Goal: Task Accomplishment & Management: Manage account settings

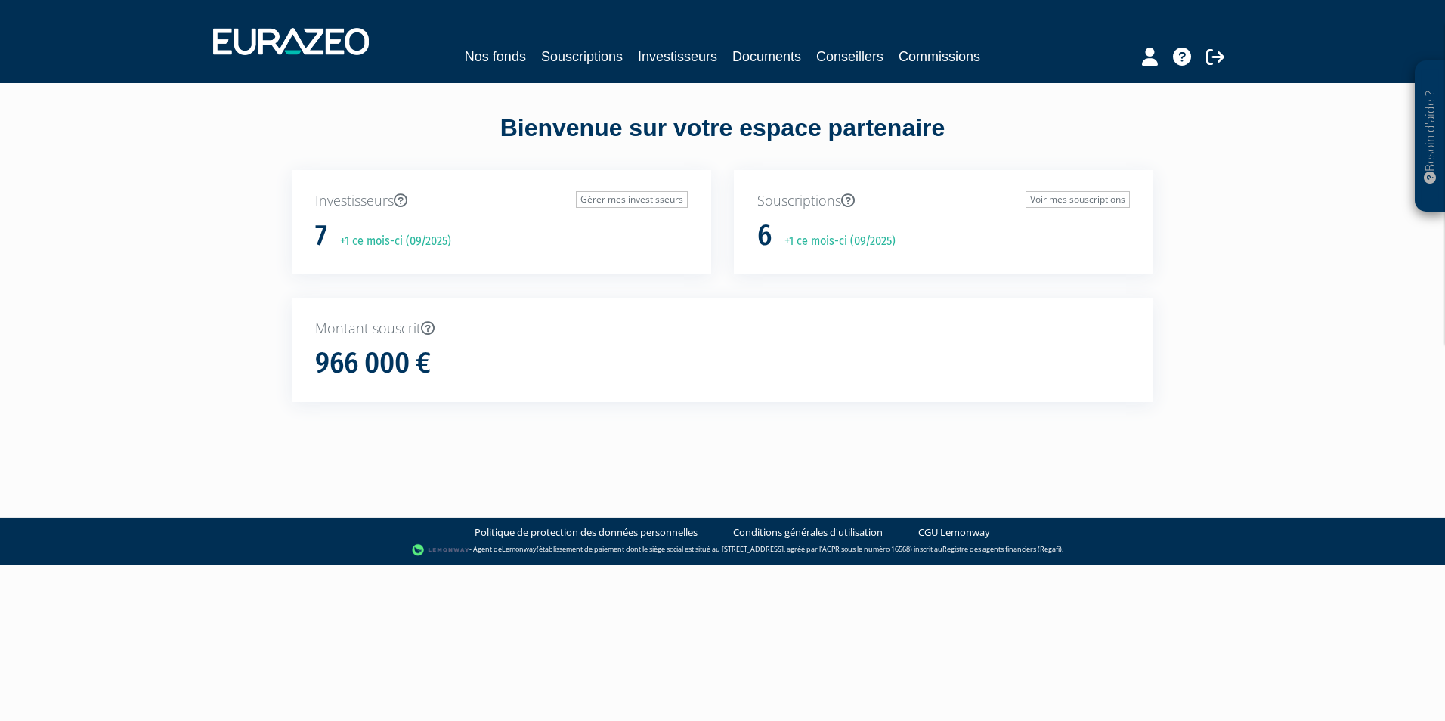
click at [385, 198] on p "Investisseurs Gérer mes investisseurs" at bounding box center [501, 201] width 373 height 20
click at [367, 203] on p "Investisseurs Gérer mes investisseurs" at bounding box center [501, 201] width 373 height 20
click at [584, 193] on link "Gérer mes investisseurs" at bounding box center [632, 199] width 112 height 17
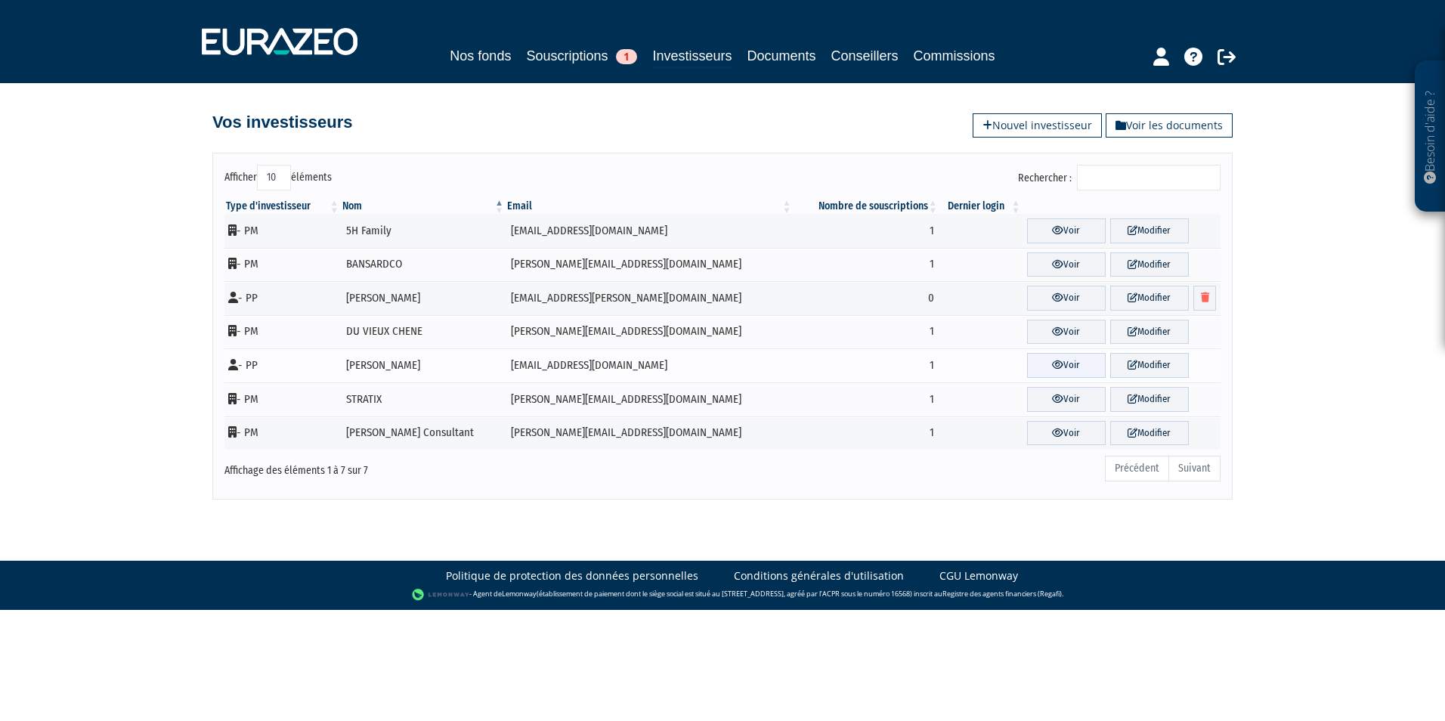
click at [1030, 359] on link "Voir" at bounding box center [1066, 365] width 79 height 25
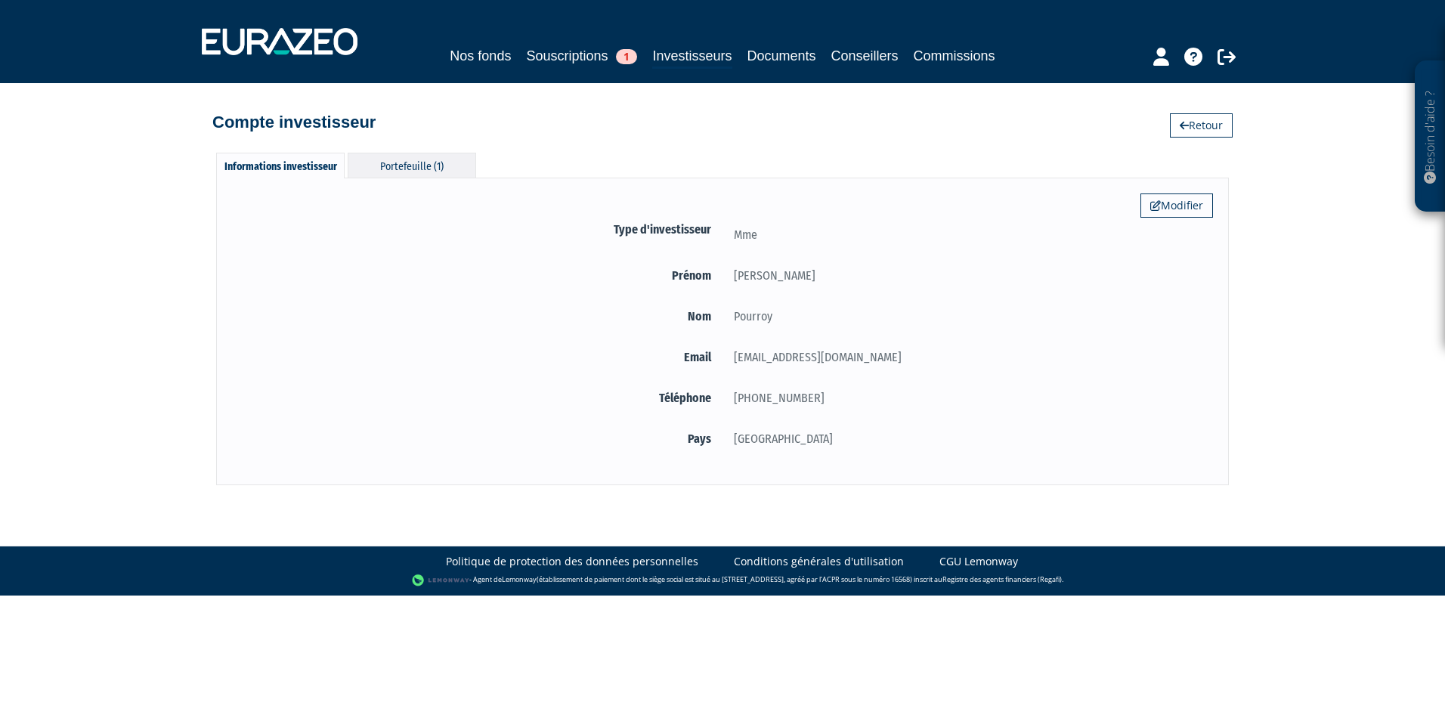
click at [420, 174] on div "Portefeuille (1)" at bounding box center [412, 165] width 129 height 25
